Goal: Information Seeking & Learning: Check status

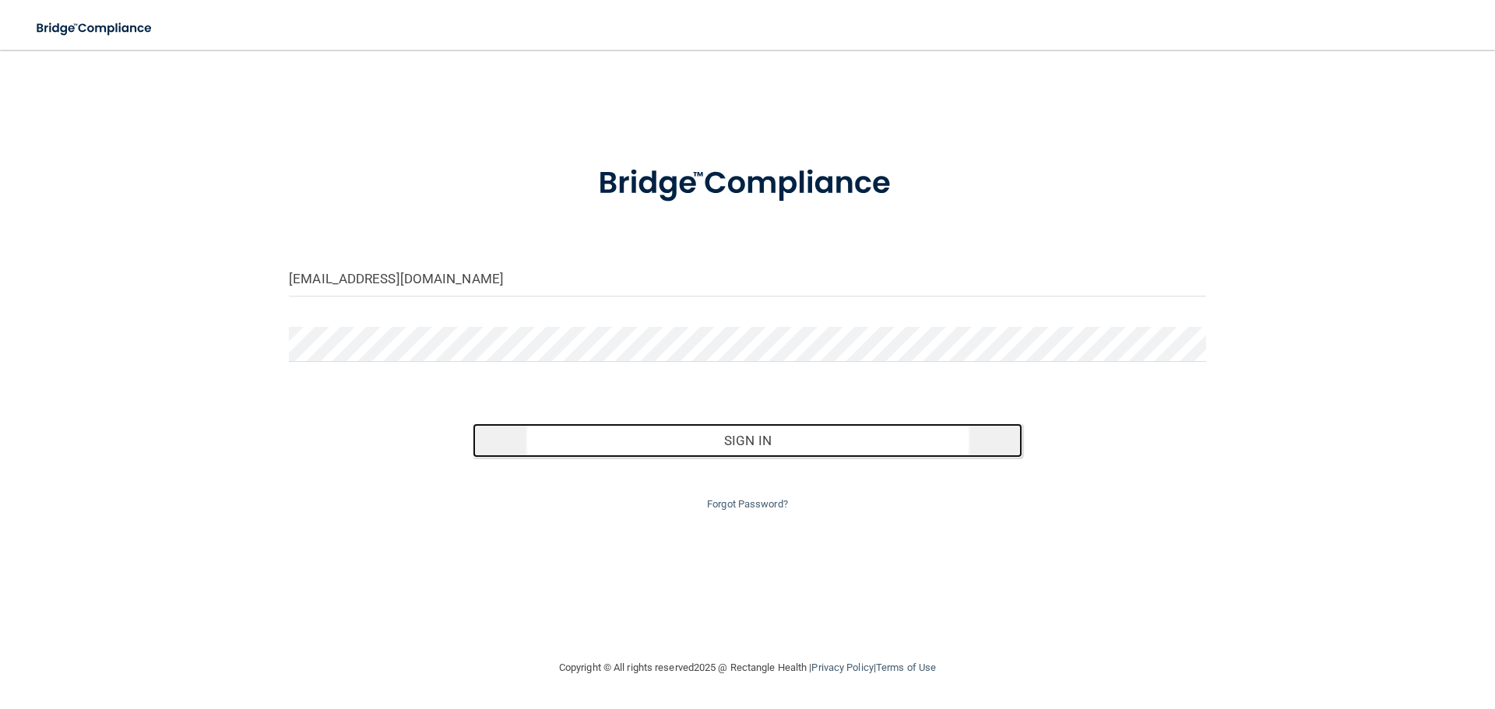
click at [666, 431] on button "Sign In" at bounding box center [748, 441] width 550 height 34
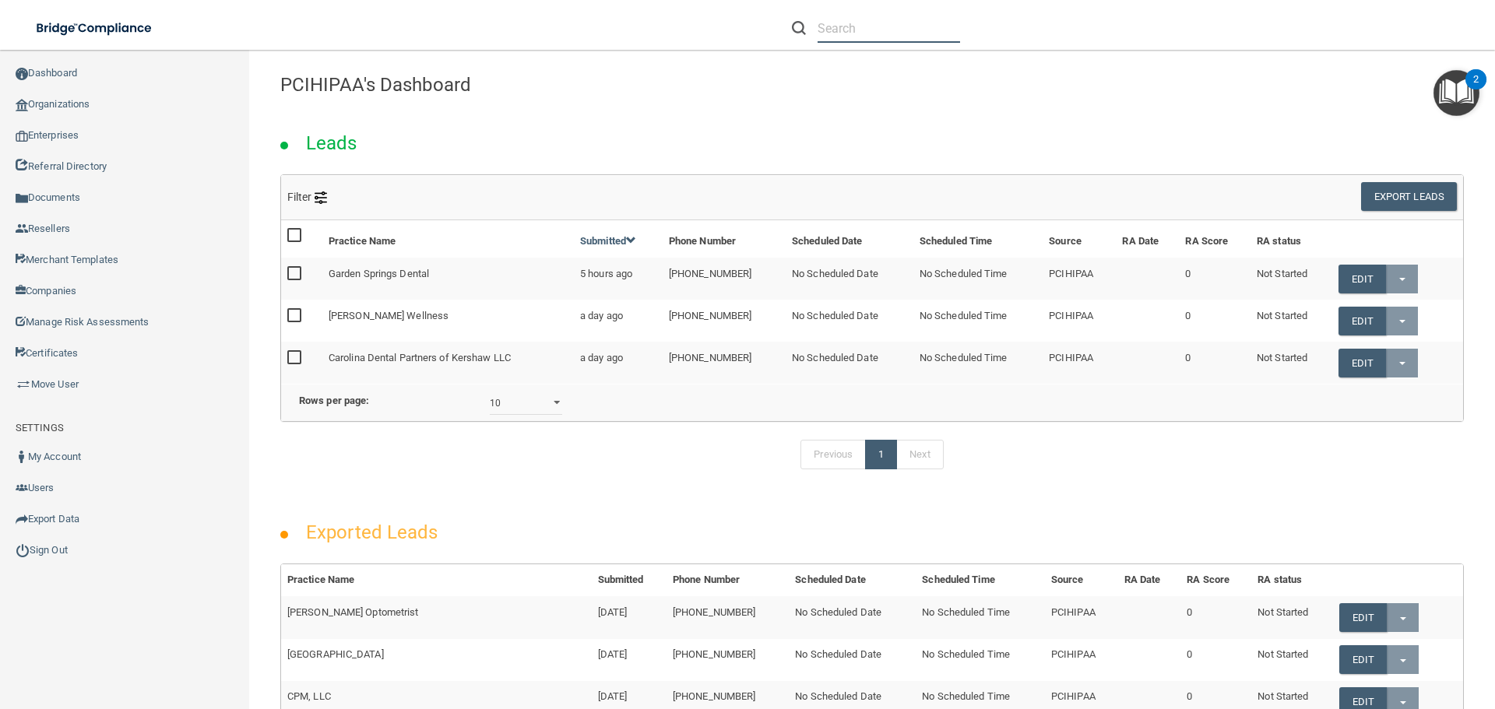
click at [906, 27] on input "text" at bounding box center [888, 28] width 142 height 29
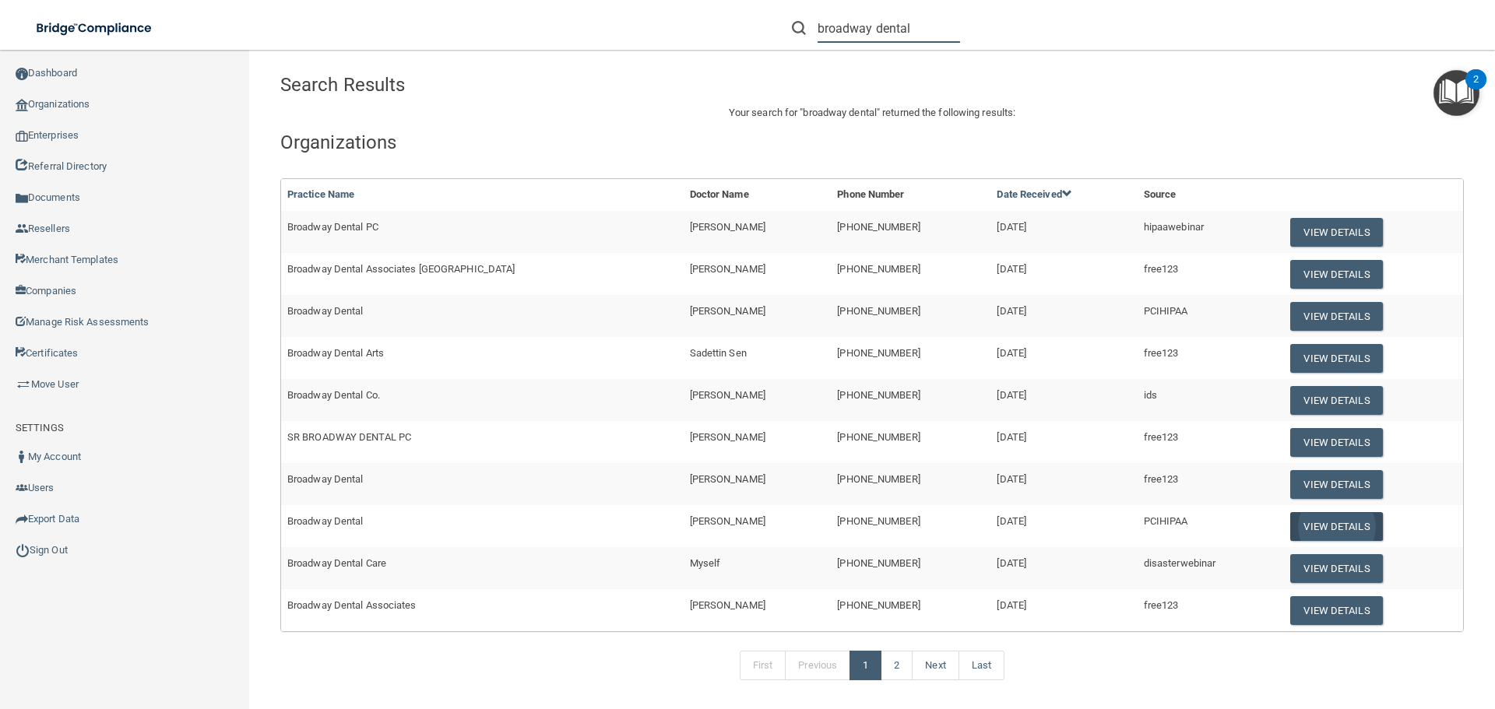
type input "broadway dental"
click at [1306, 523] on button "View Details" at bounding box center [1336, 526] width 92 height 29
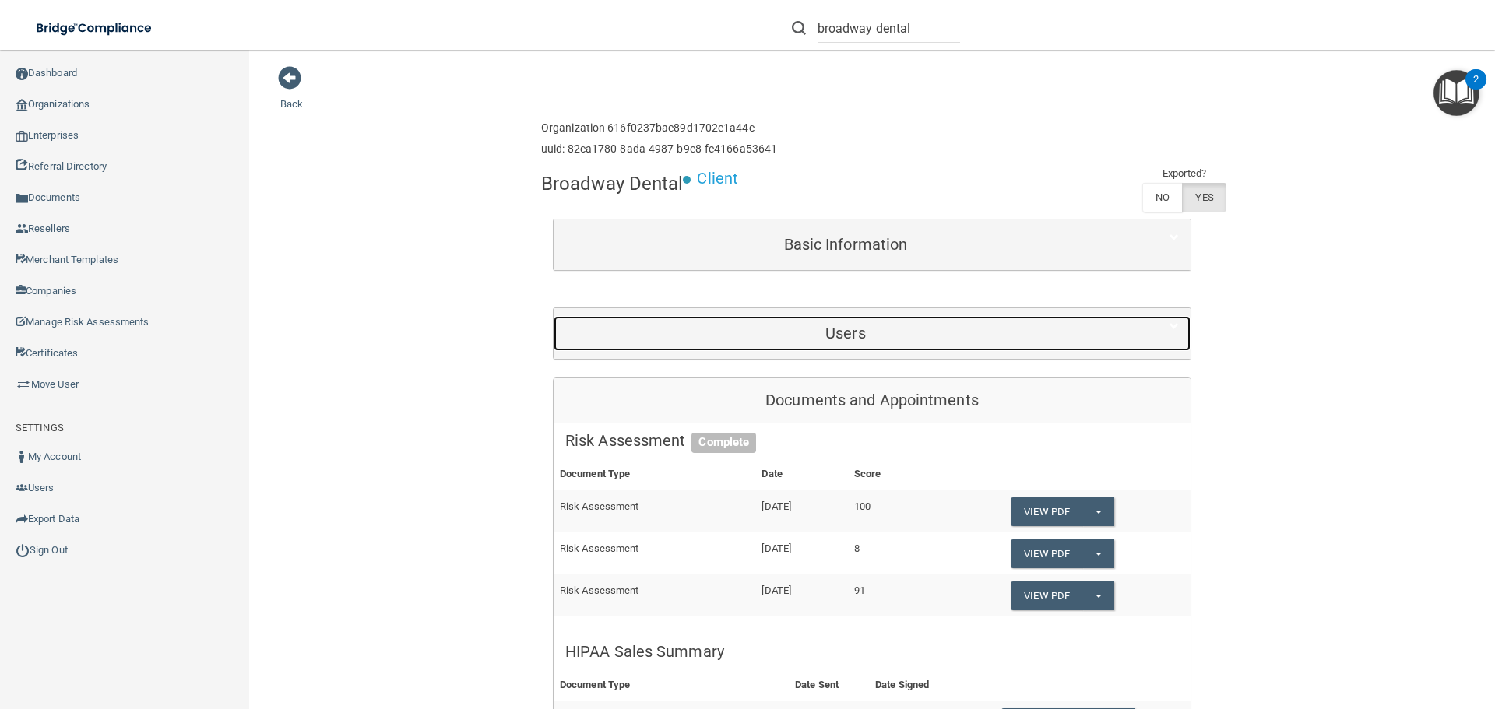
click at [965, 325] on h5 "Users" at bounding box center [845, 333] width 561 height 17
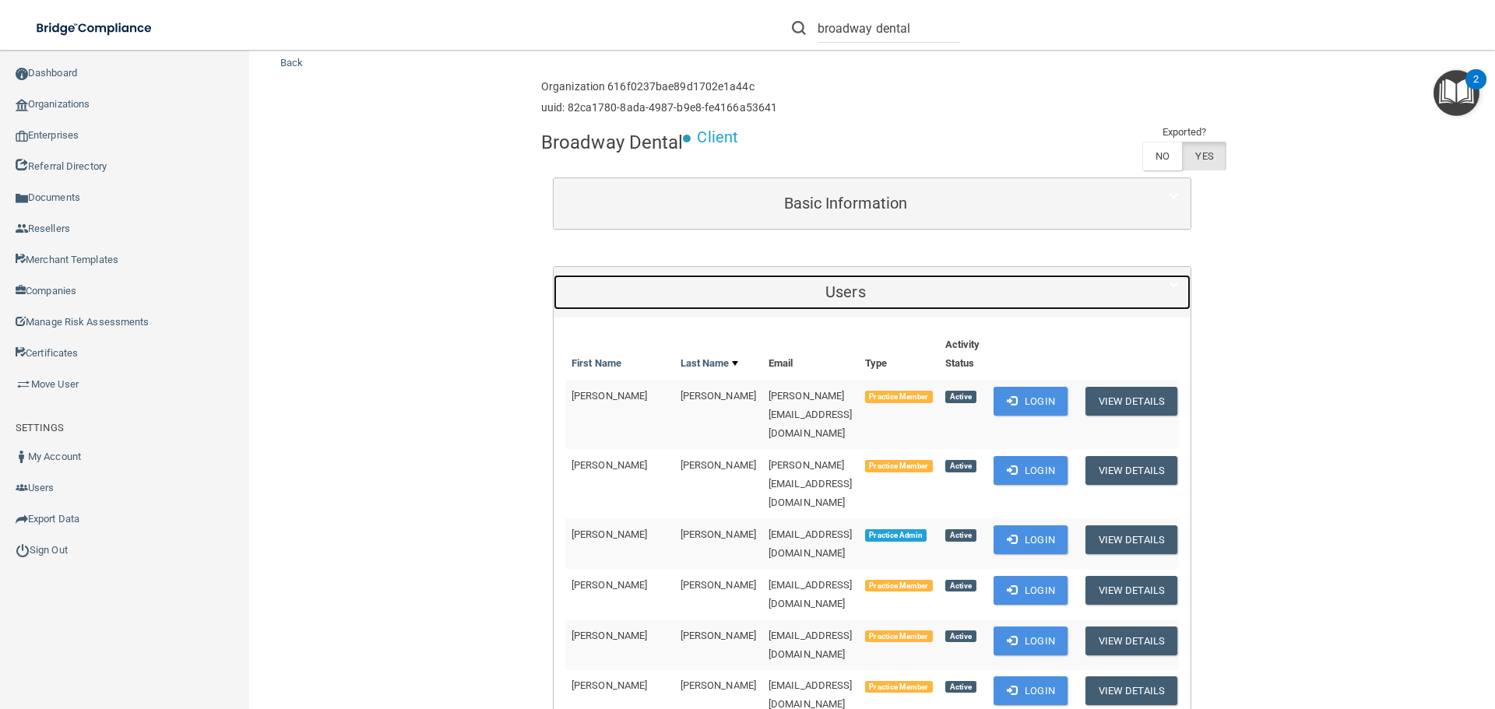
scroll to position [78, 0]
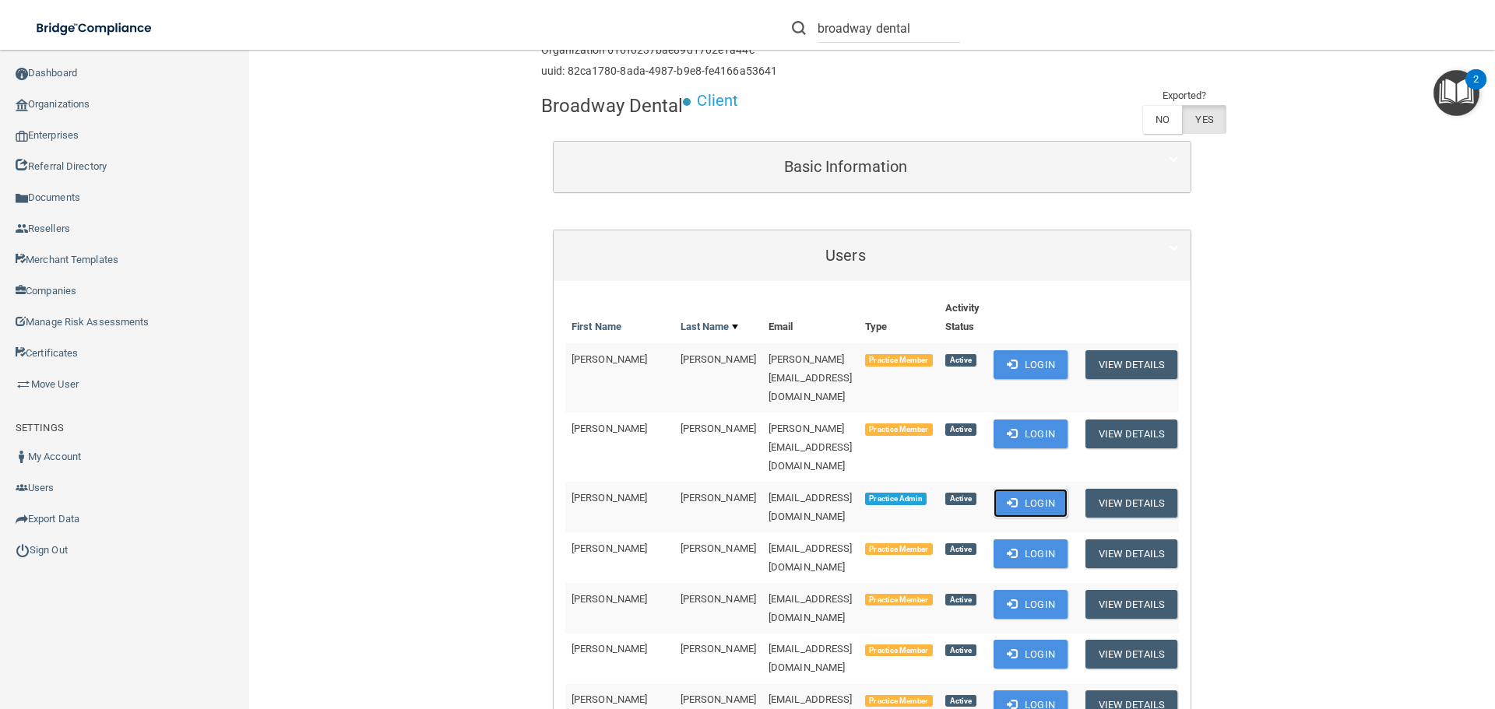
click at [1032, 489] on button "Login" at bounding box center [1030, 503] width 74 height 29
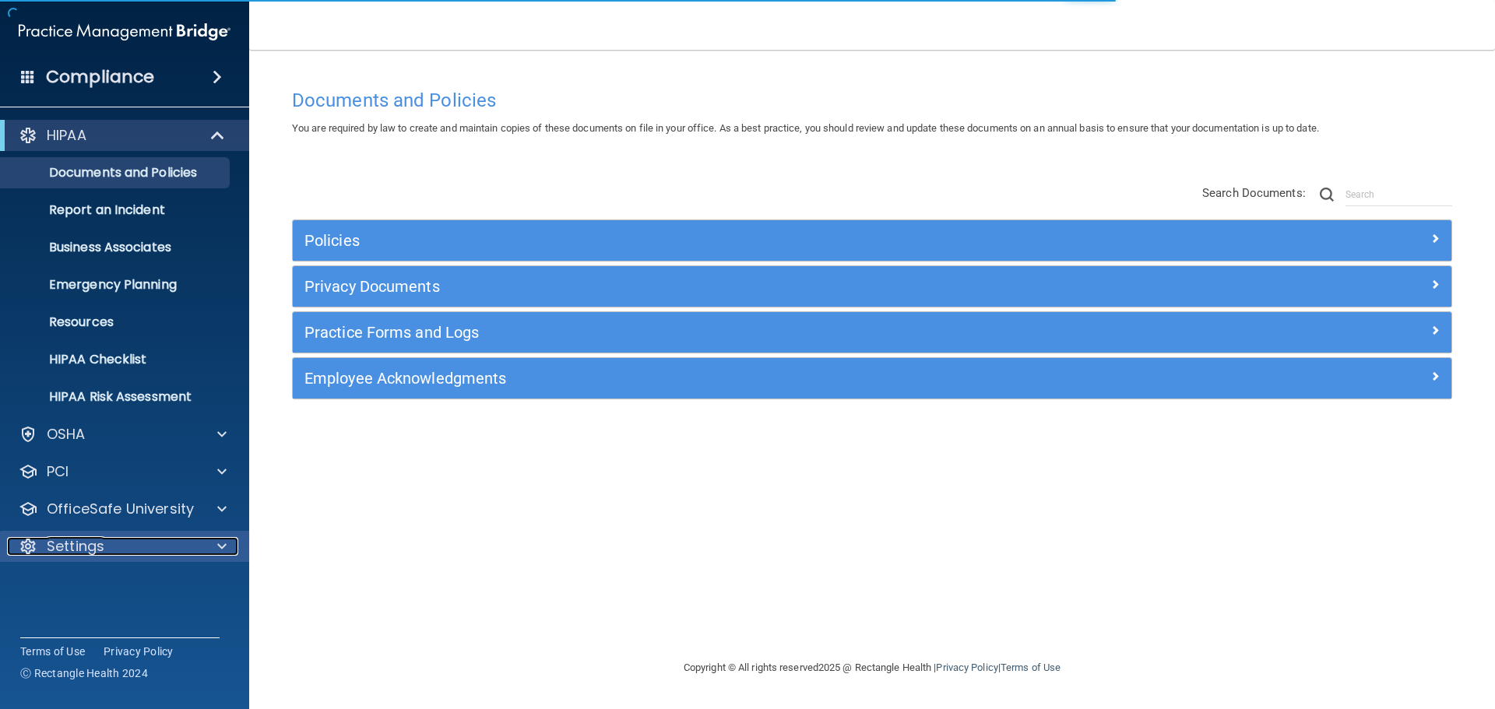
click at [104, 550] on div "Settings" at bounding box center [103, 546] width 193 height 19
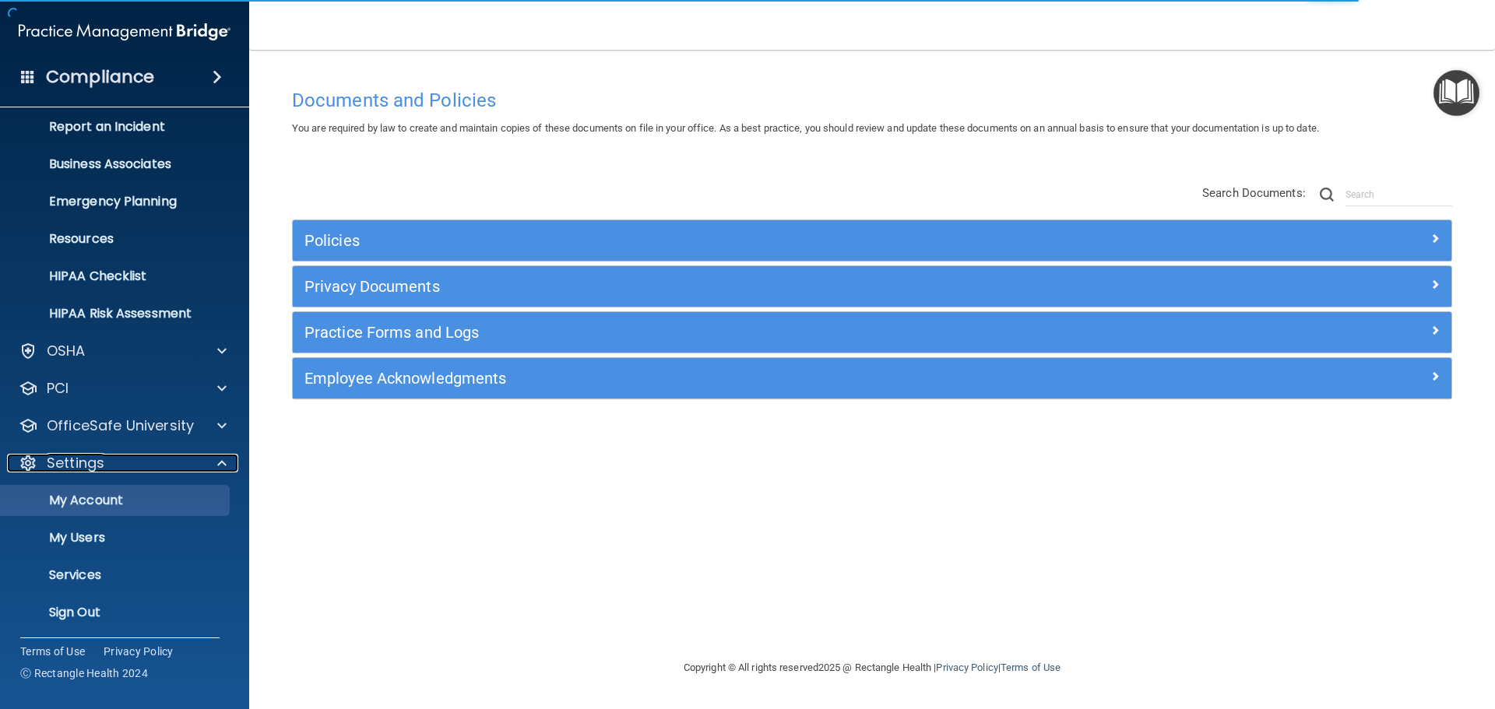
scroll to position [86, 0]
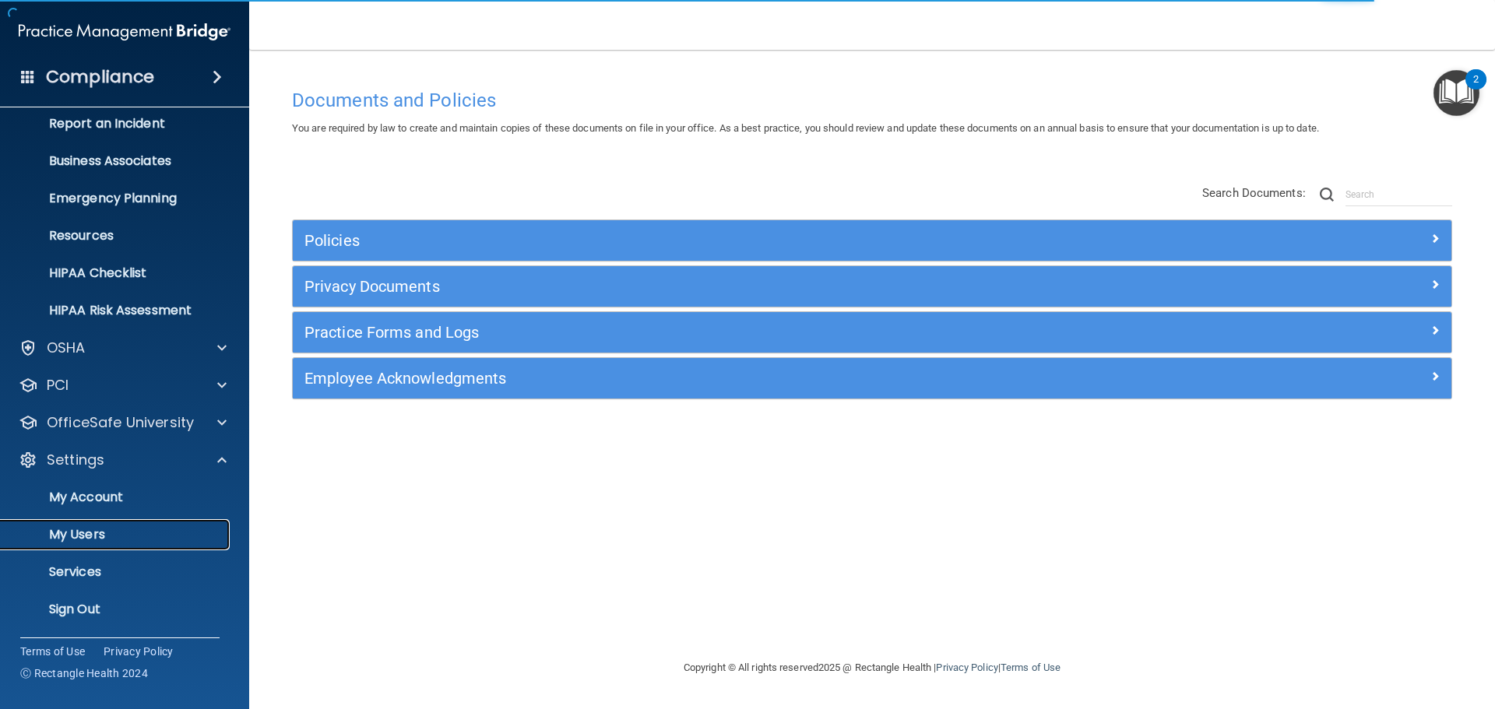
click at [68, 538] on p "My Users" at bounding box center [116, 535] width 213 height 16
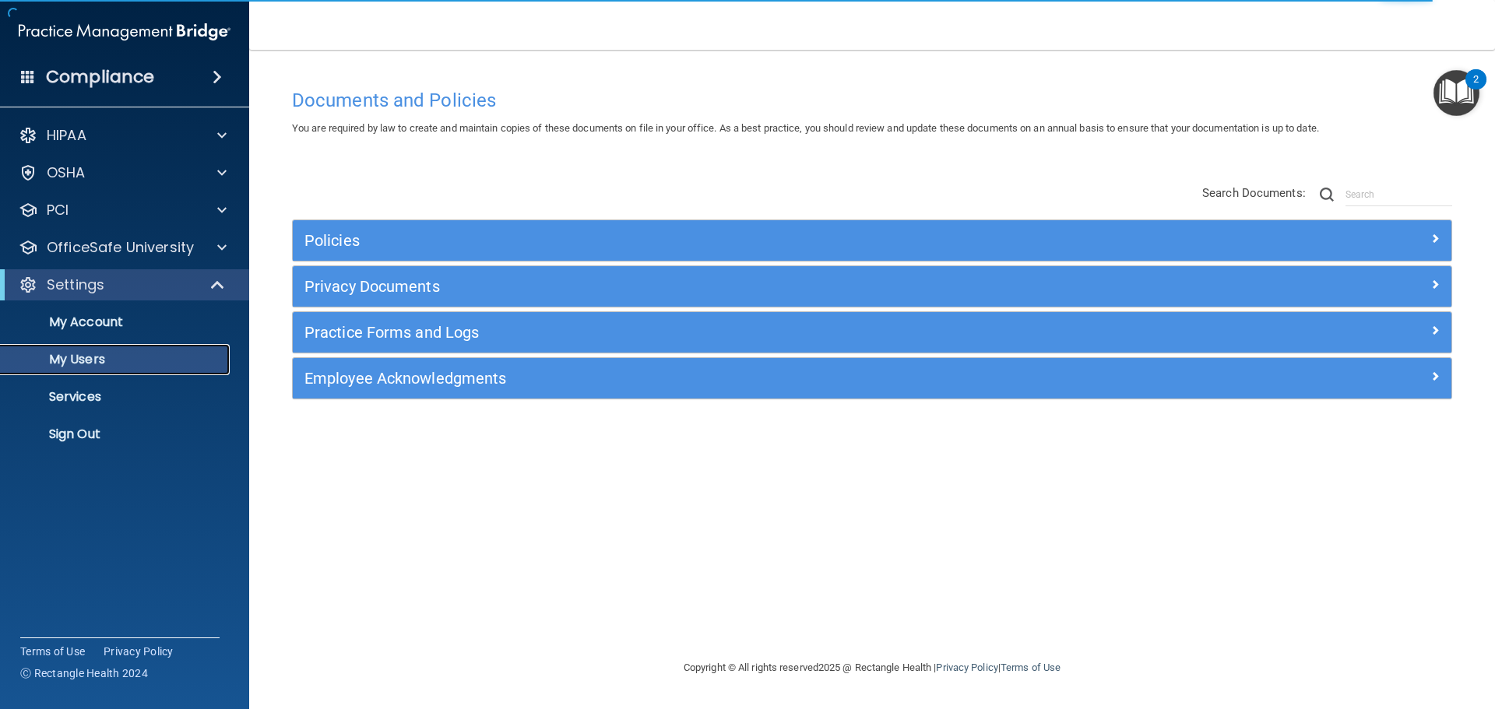
select select "20"
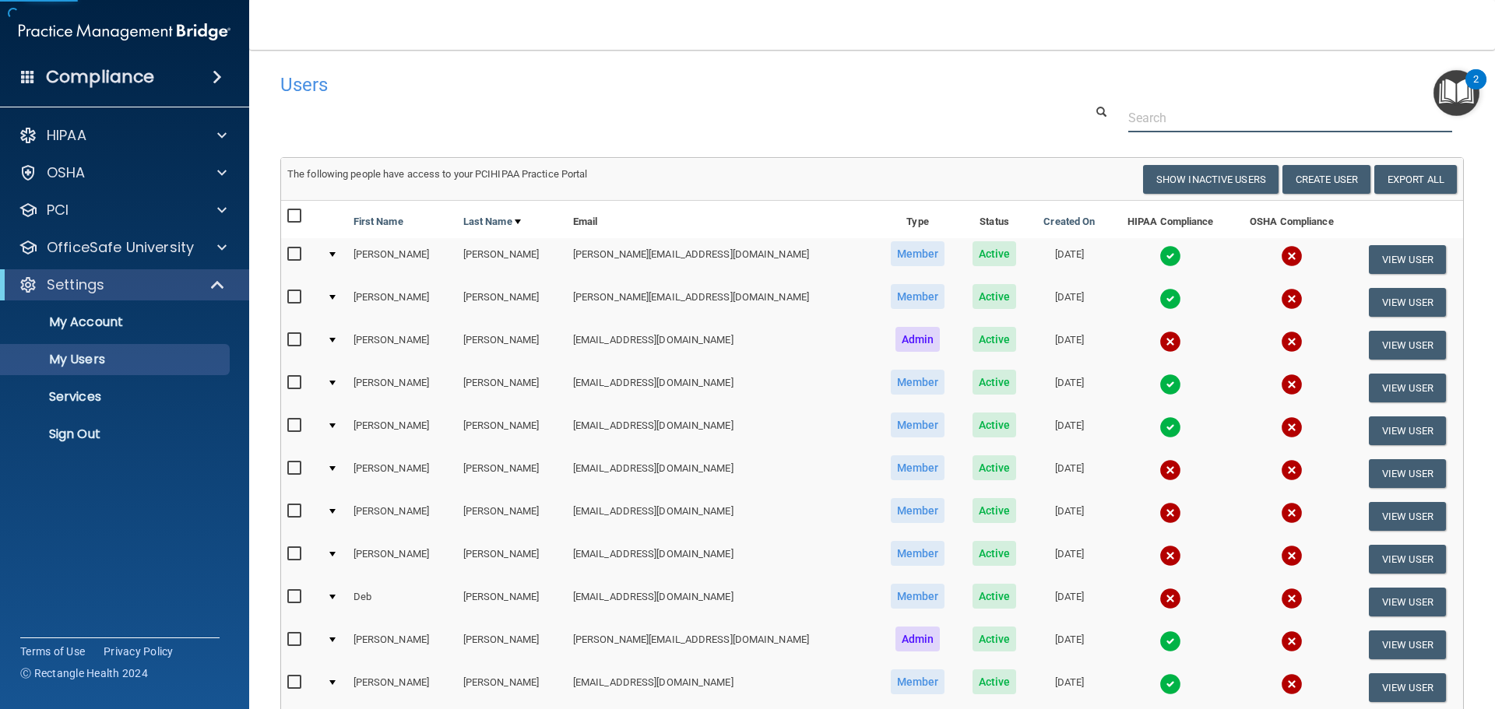
click at [1163, 115] on input "text" at bounding box center [1290, 118] width 324 height 29
paste input "[EMAIL_ADDRESS][DOMAIN_NAME]"
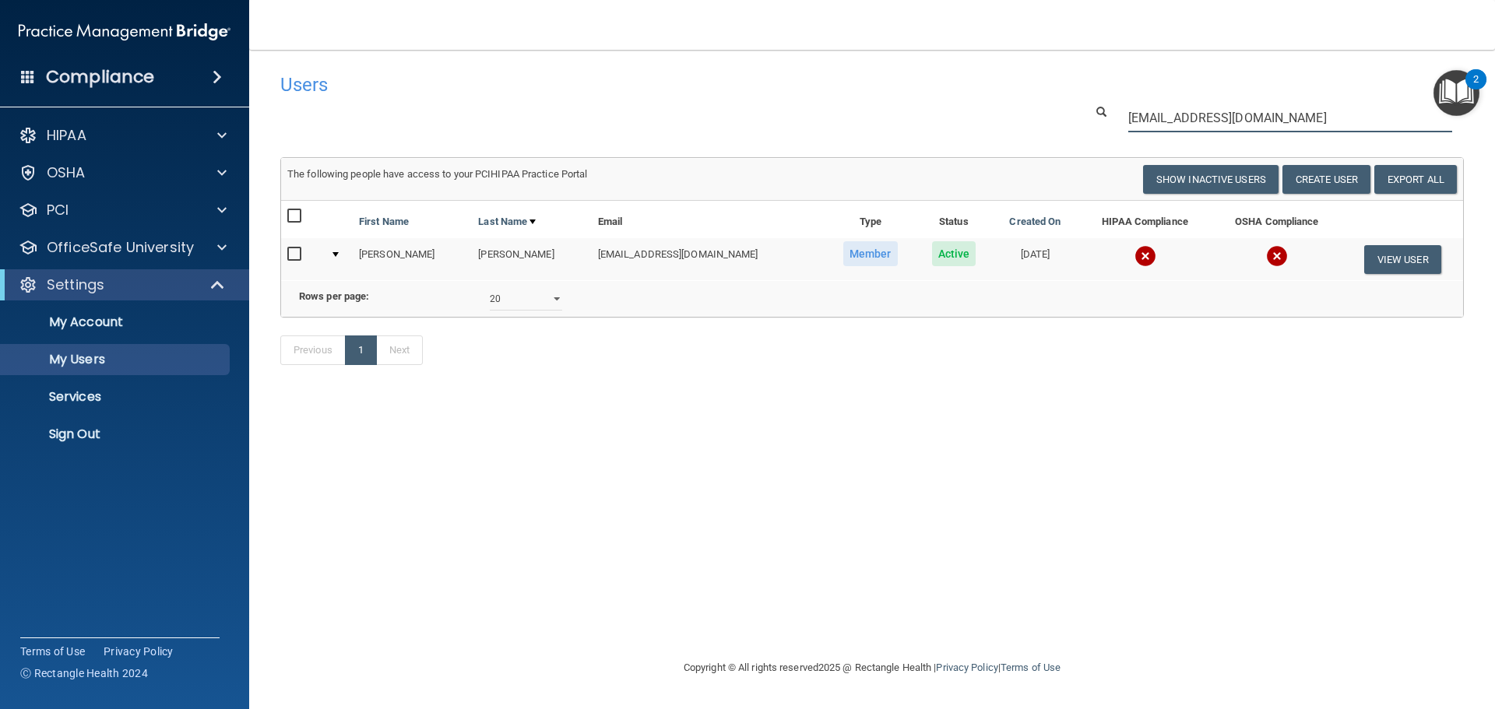
type input "[EMAIL_ADDRESS][DOMAIN_NAME]"
click at [1134, 256] on img at bounding box center [1145, 256] width 22 height 22
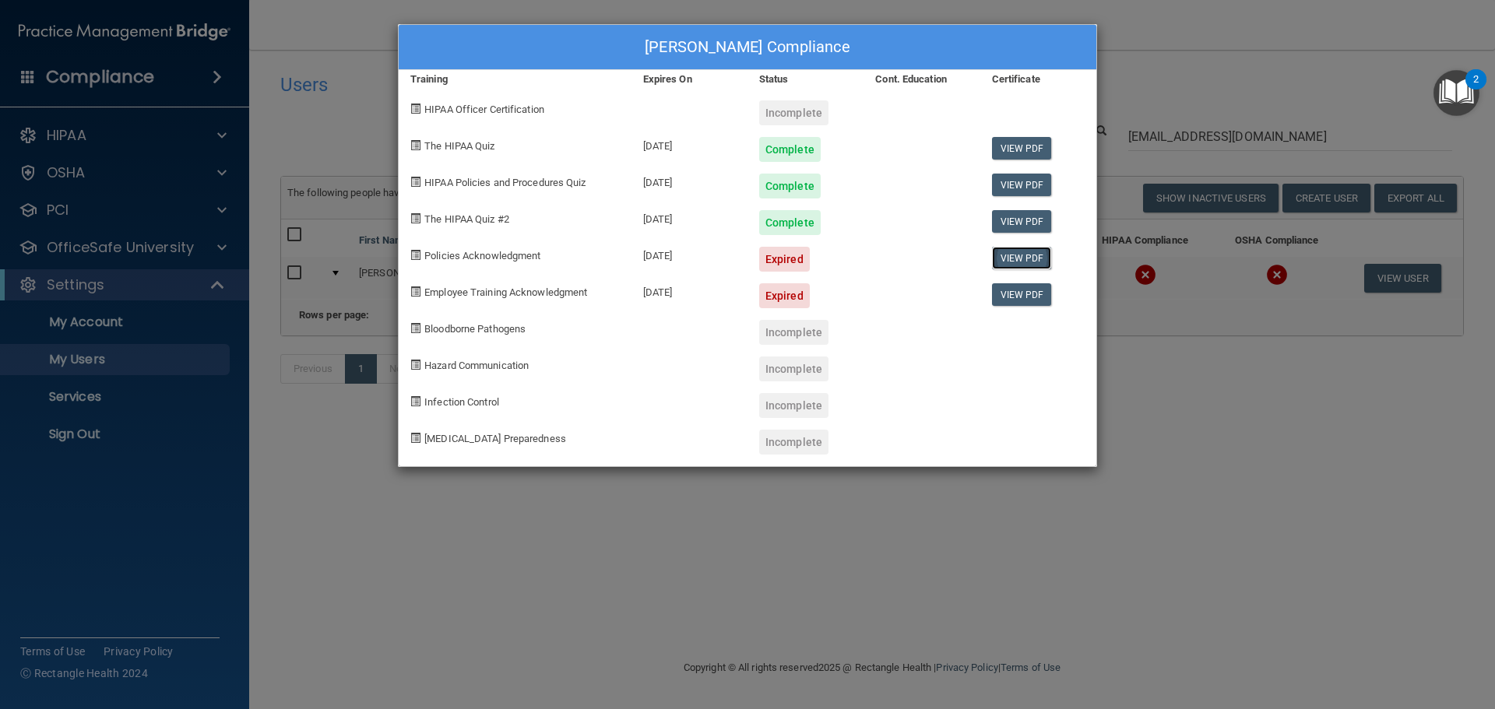
click at [1027, 255] on link "View PDF" at bounding box center [1022, 258] width 60 height 23
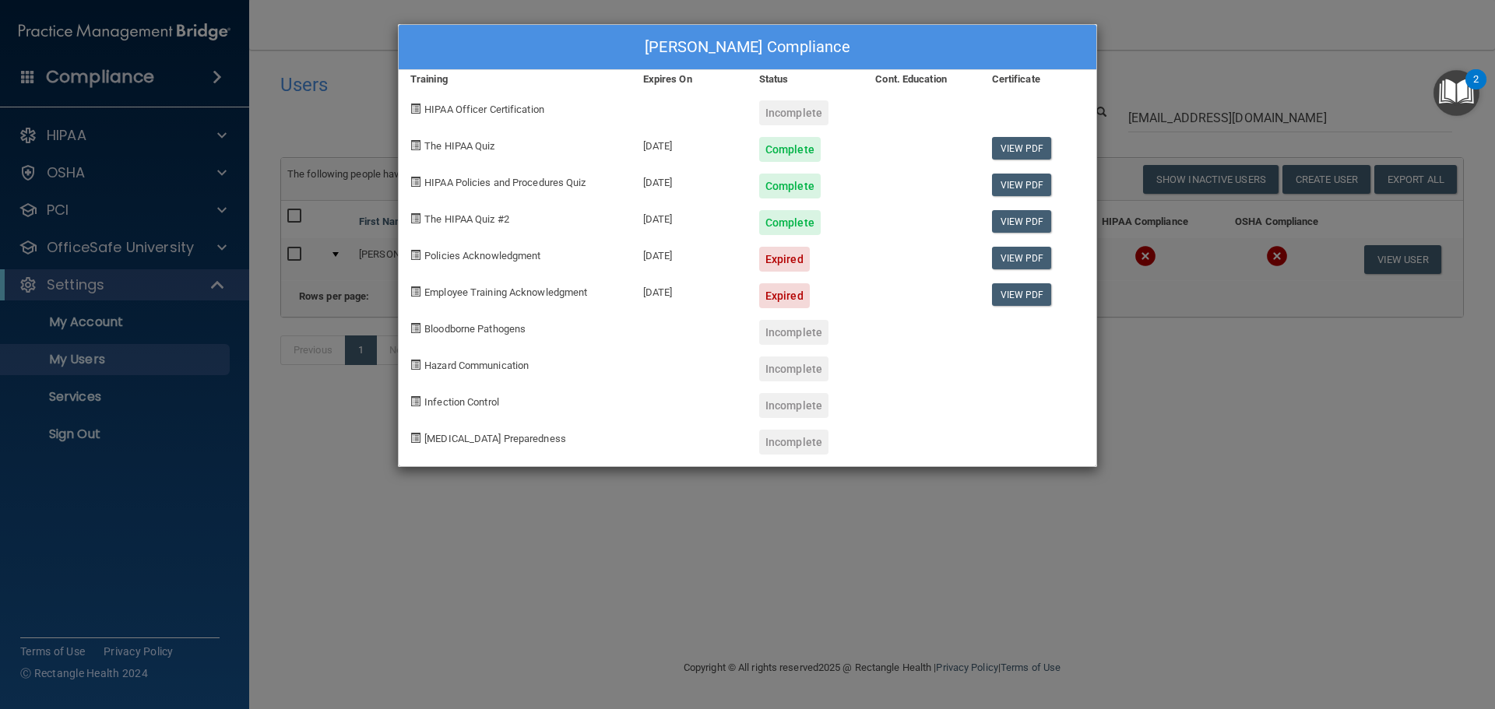
click at [1183, 113] on div "Stephanie Dutler's Compliance Training Expires On Status Cont. Education Certif…" at bounding box center [747, 354] width 1495 height 709
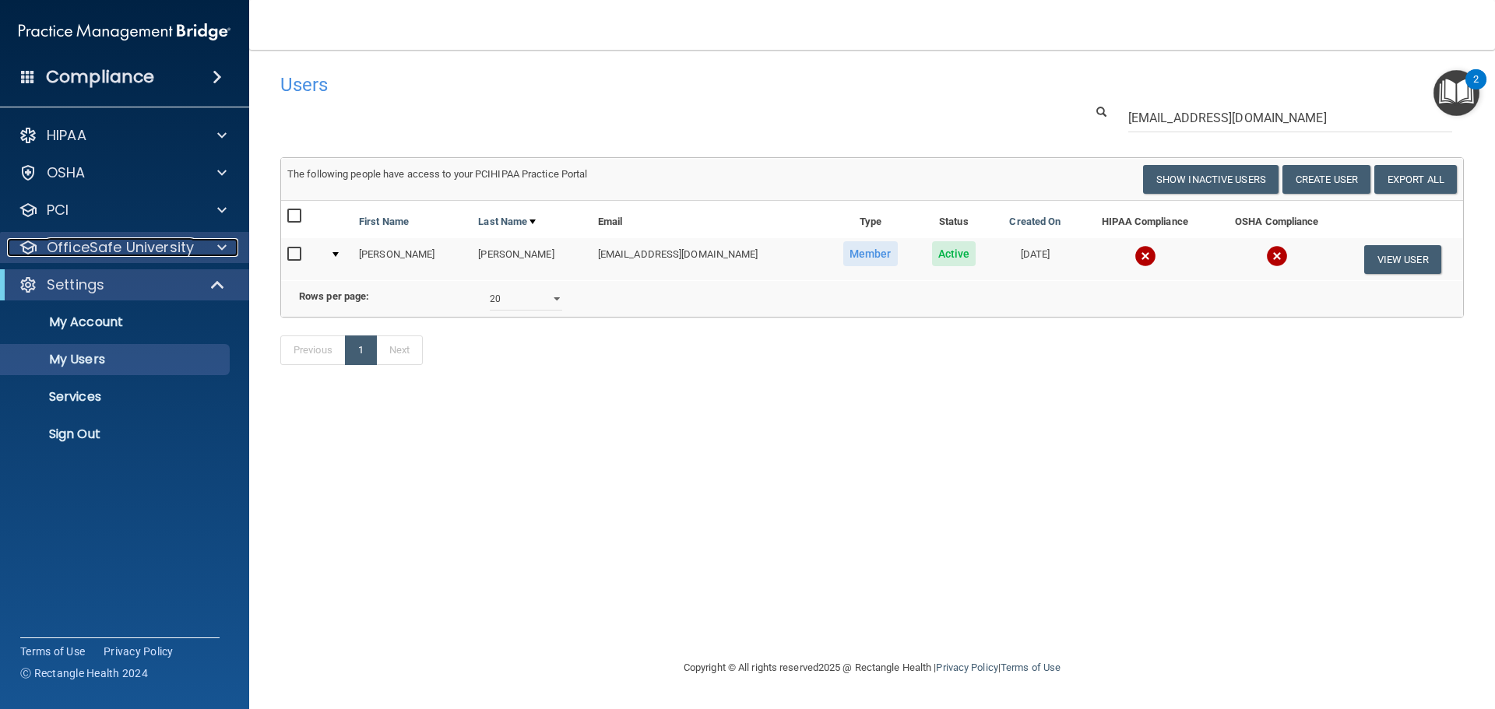
click at [130, 255] on p "OfficeSafe University" at bounding box center [120, 247] width 147 height 19
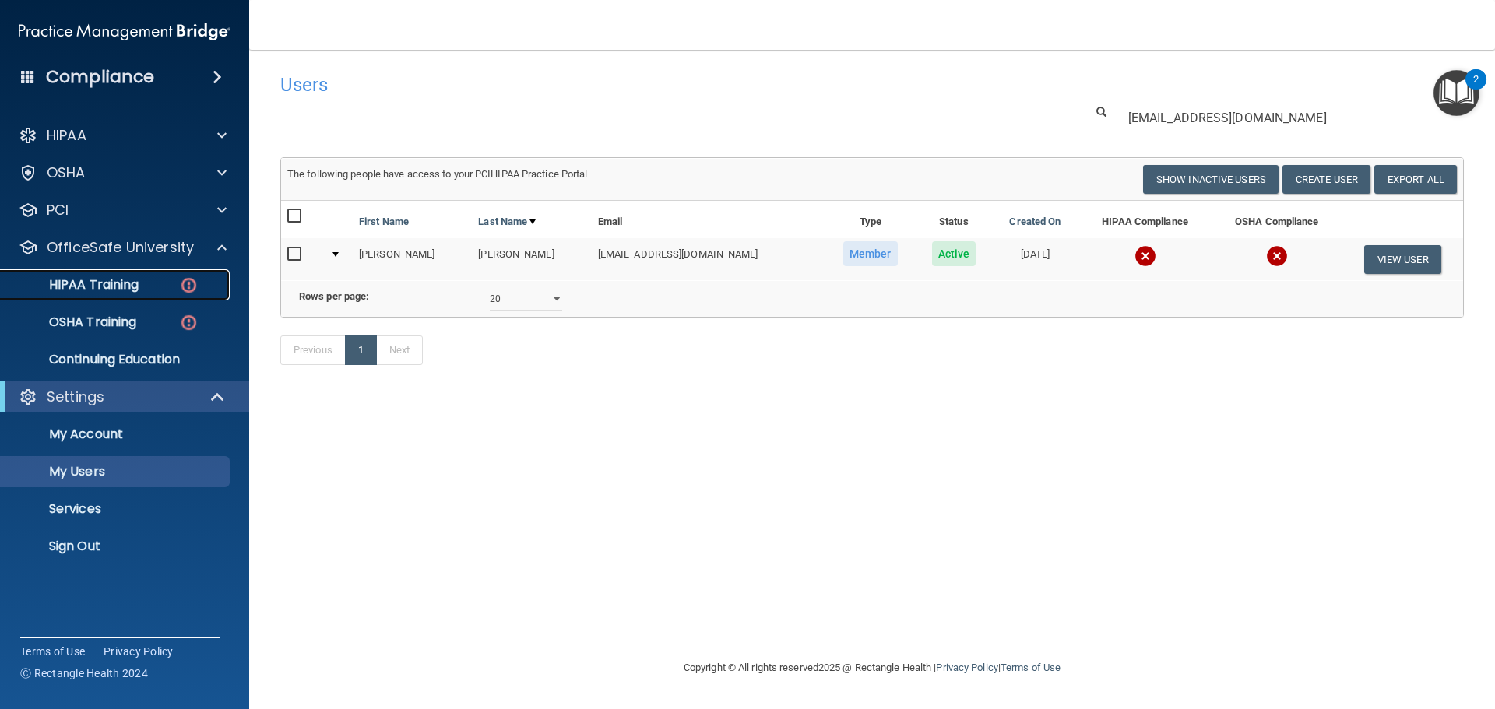
click at [113, 283] on p "HIPAA Training" at bounding box center [74, 285] width 128 height 16
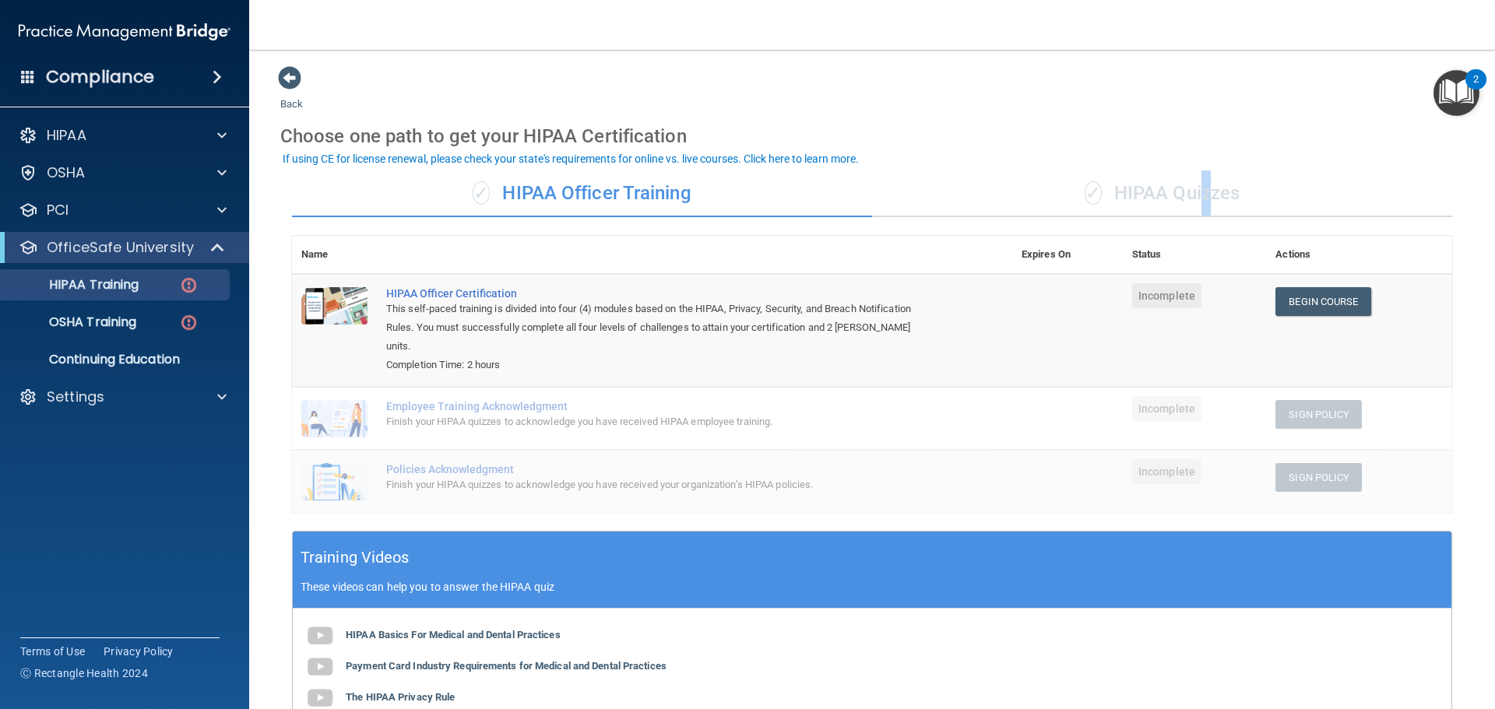
click at [1197, 177] on div "✓ HIPAA Quizzes" at bounding box center [1162, 193] width 580 height 47
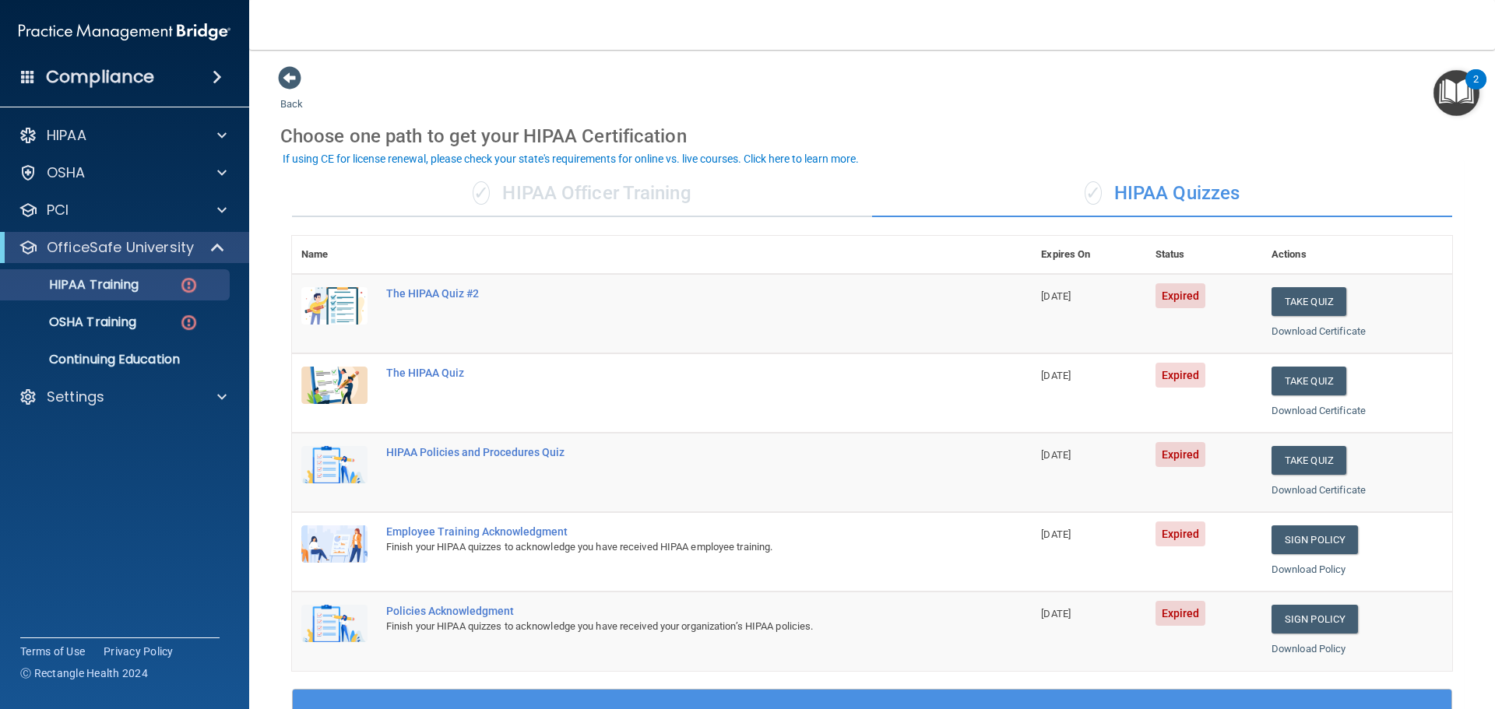
click at [1404, 209] on div "✓ HIPAA Quizzes" at bounding box center [1162, 193] width 580 height 47
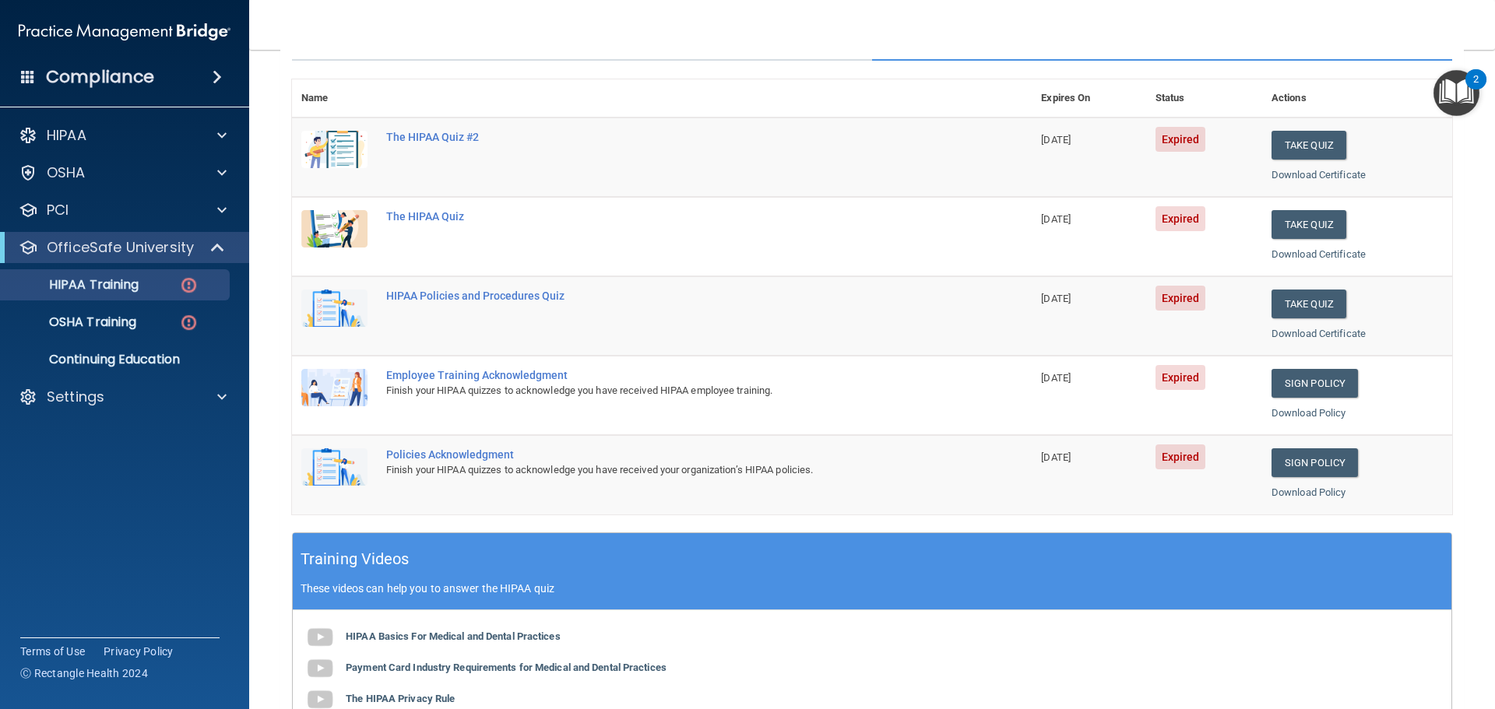
scroll to position [156, 0]
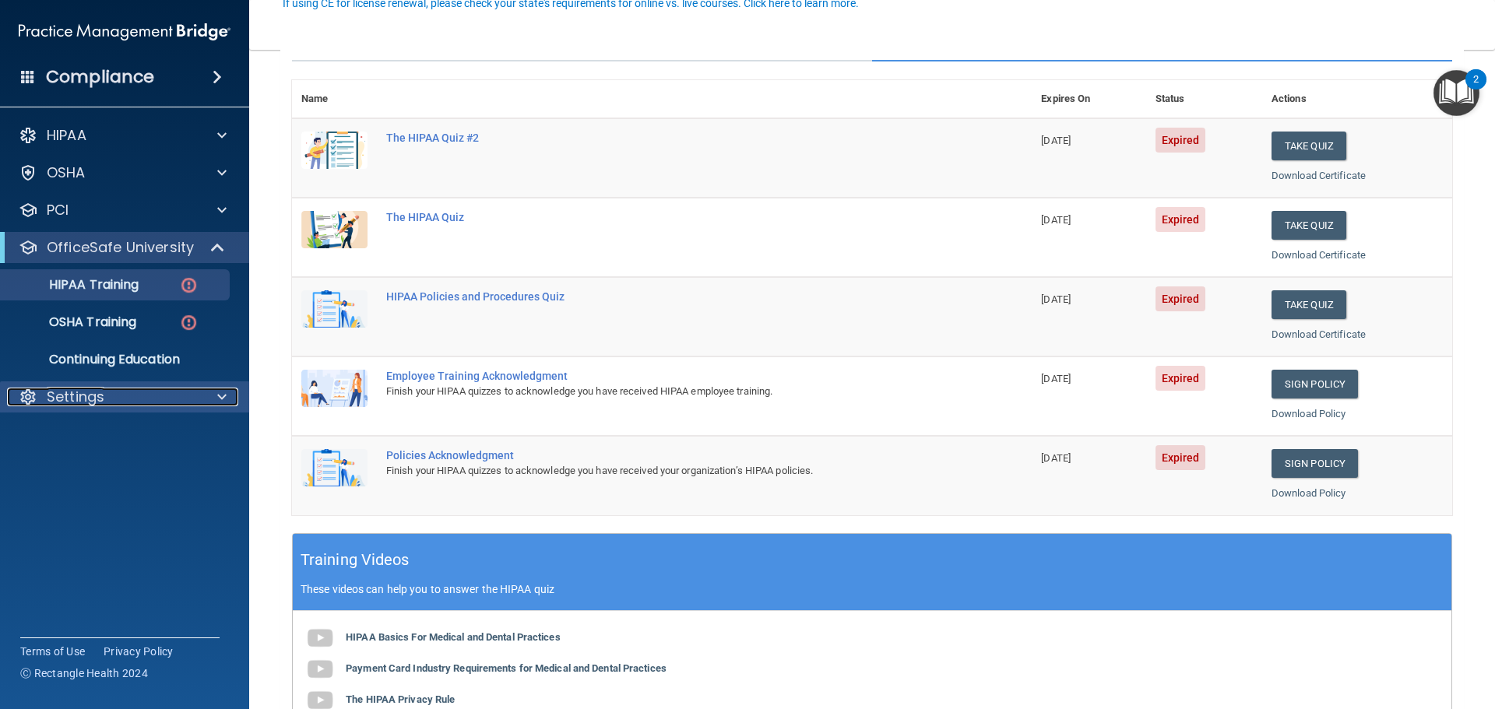
click at [102, 399] on p "Settings" at bounding box center [76, 397] width 58 height 19
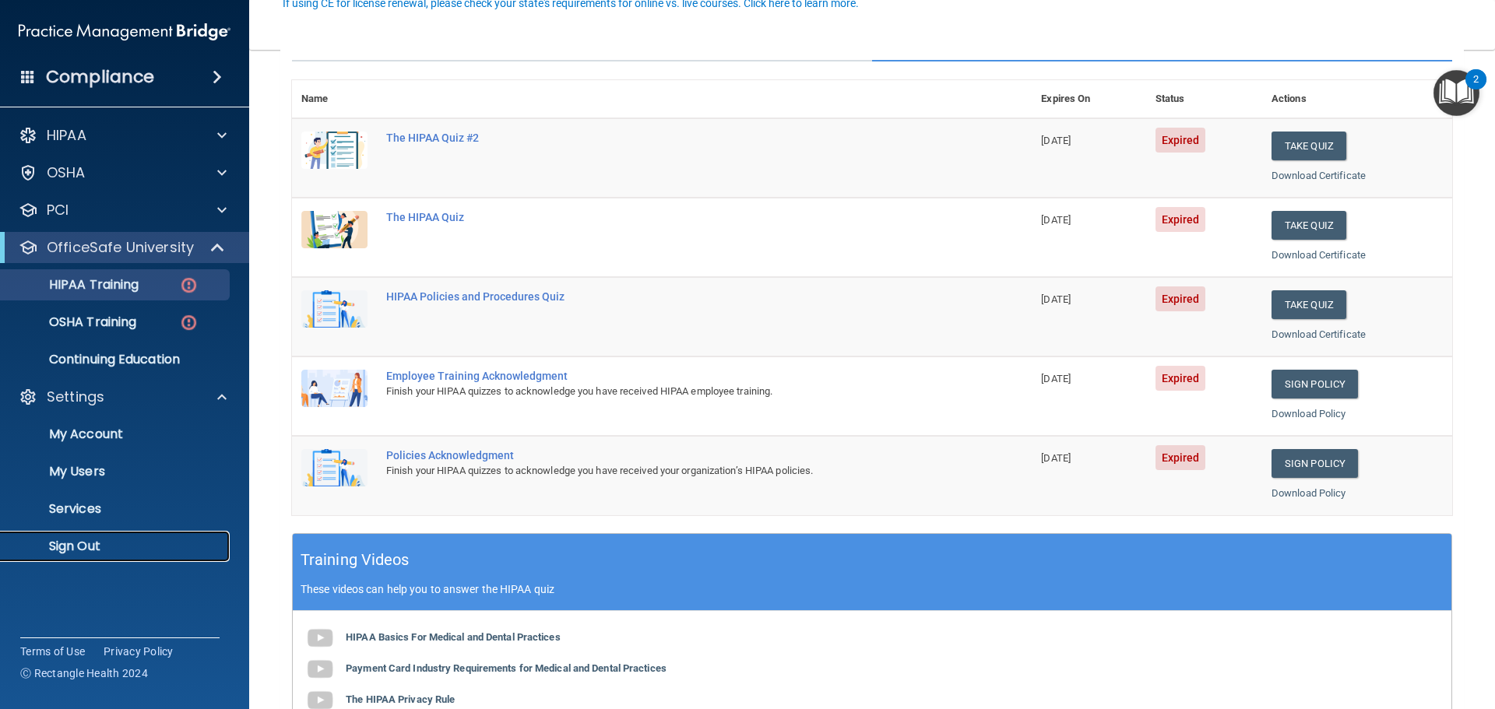
click at [97, 549] on p "Sign Out" at bounding box center [116, 547] width 213 height 16
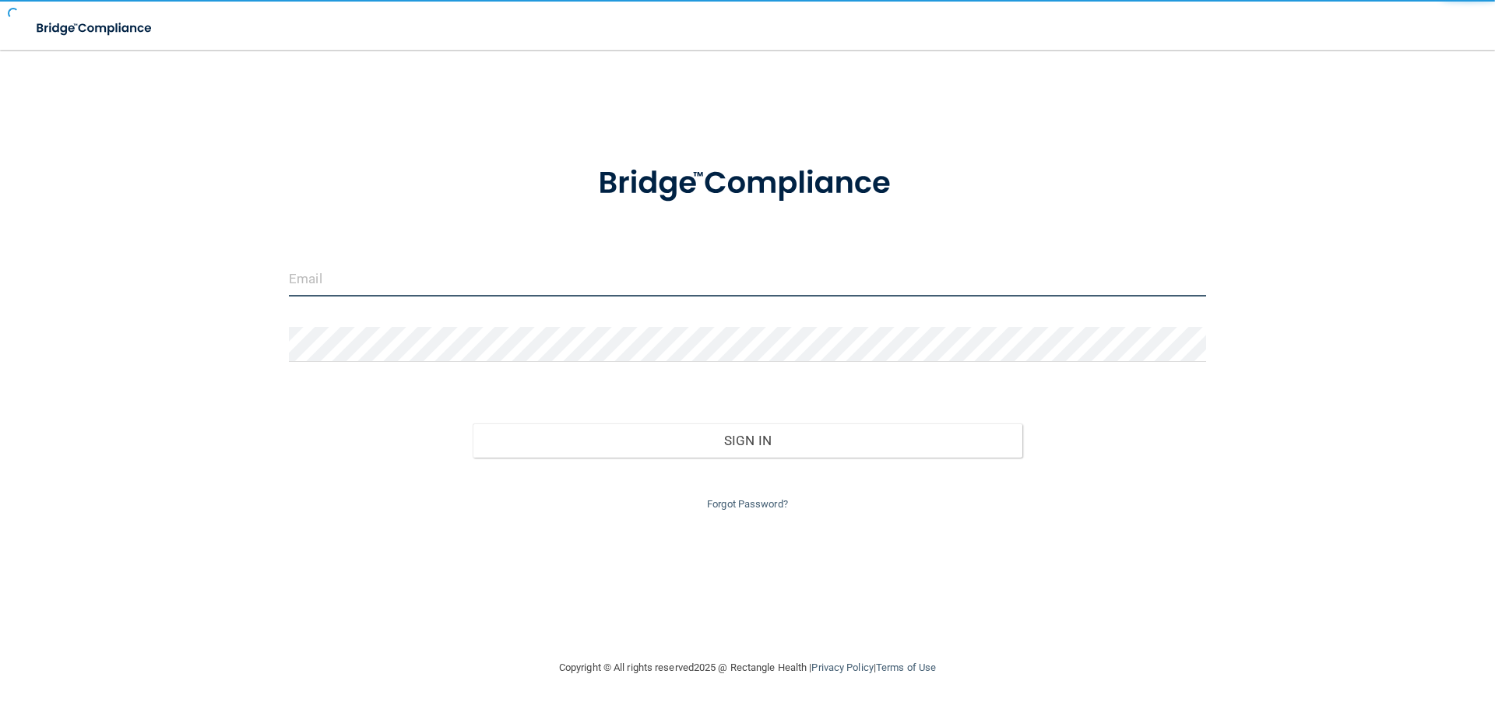
type input "[EMAIL_ADDRESS][DOMAIN_NAME]"
